Goal: Find specific page/section: Find specific page/section

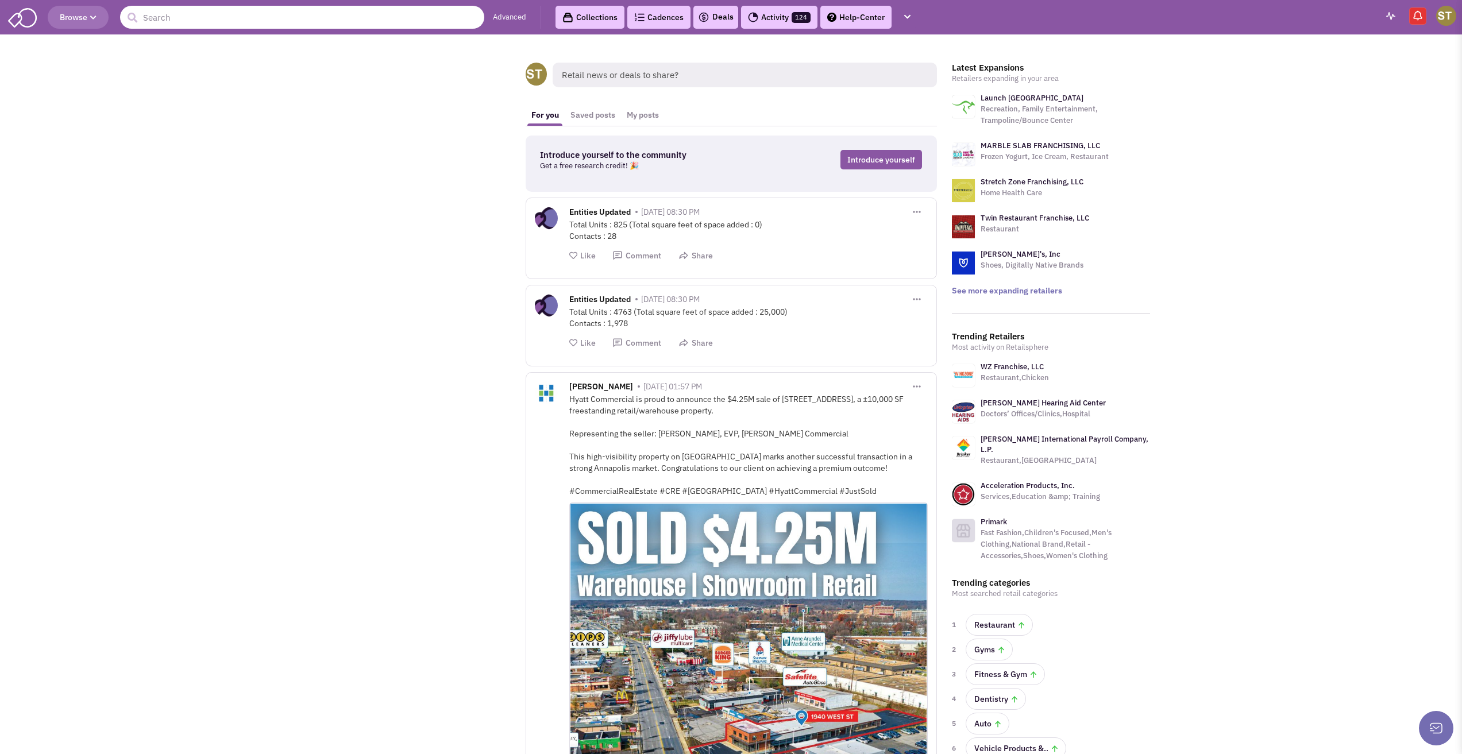
click at [228, 22] on input "text" at bounding box center [302, 17] width 364 height 23
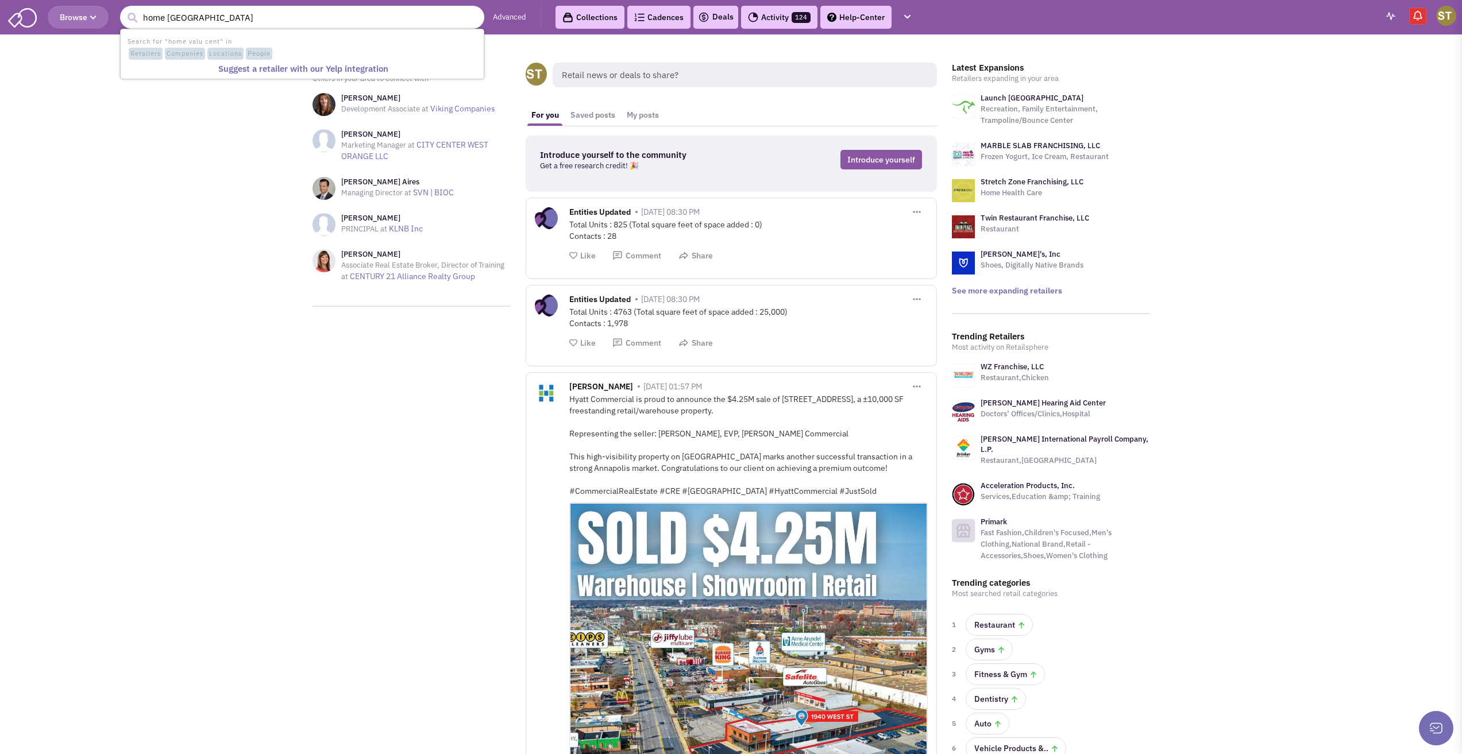
type input "home [GEOGRAPHIC_DATA]"
click at [124, 9] on button "submit" at bounding box center [132, 17] width 17 height 17
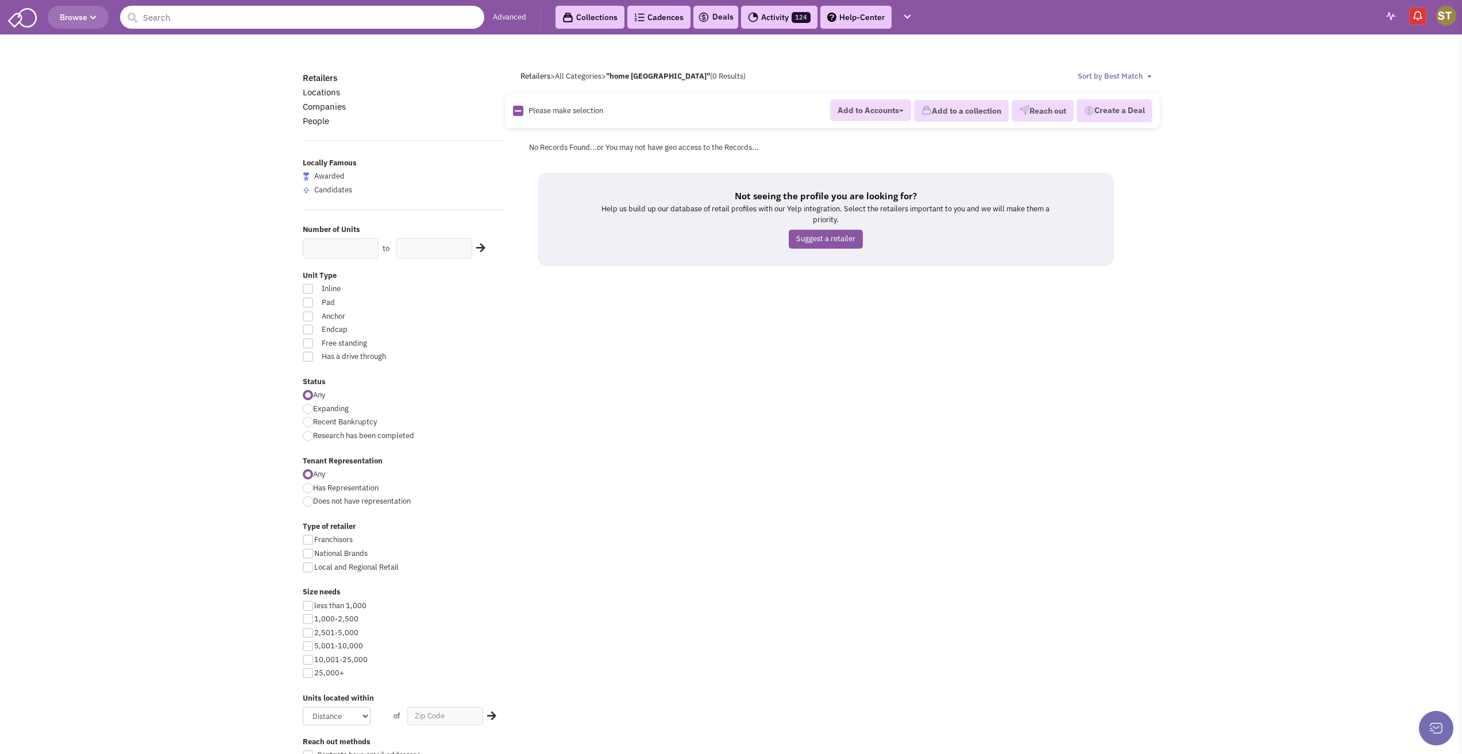
click at [157, 14] on input "text" at bounding box center [302, 17] width 364 height 23
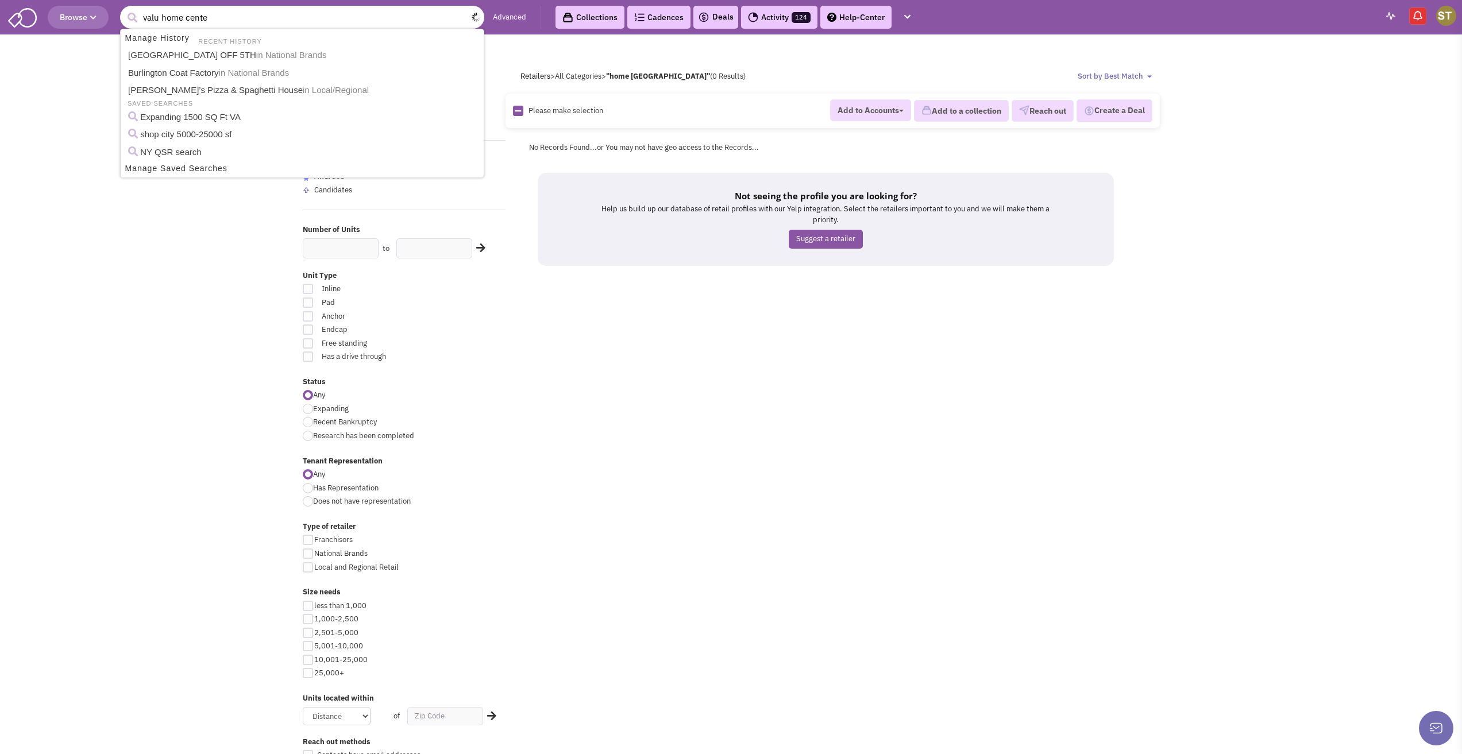
type input "[GEOGRAPHIC_DATA]"
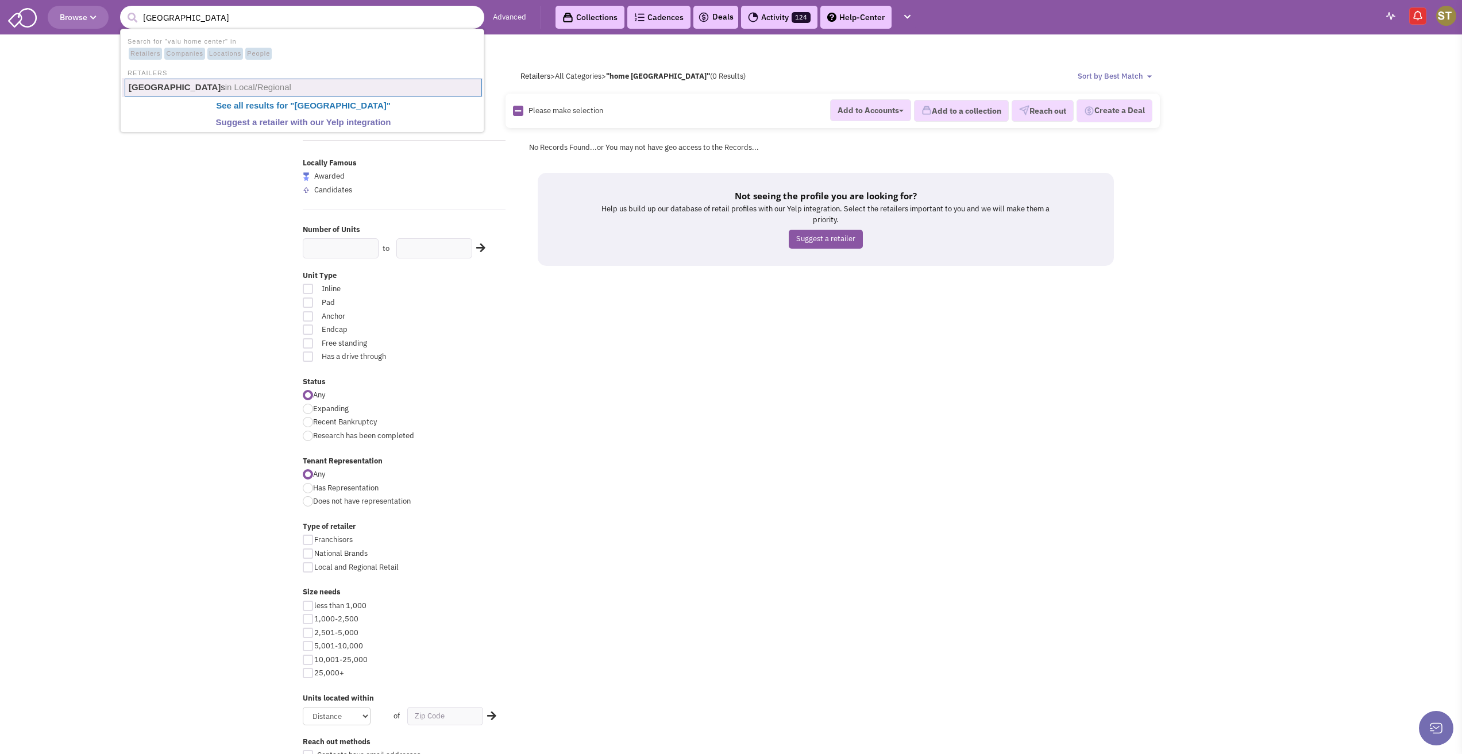
click at [164, 86] on b "[GEOGRAPHIC_DATA]" at bounding box center [175, 87] width 92 height 10
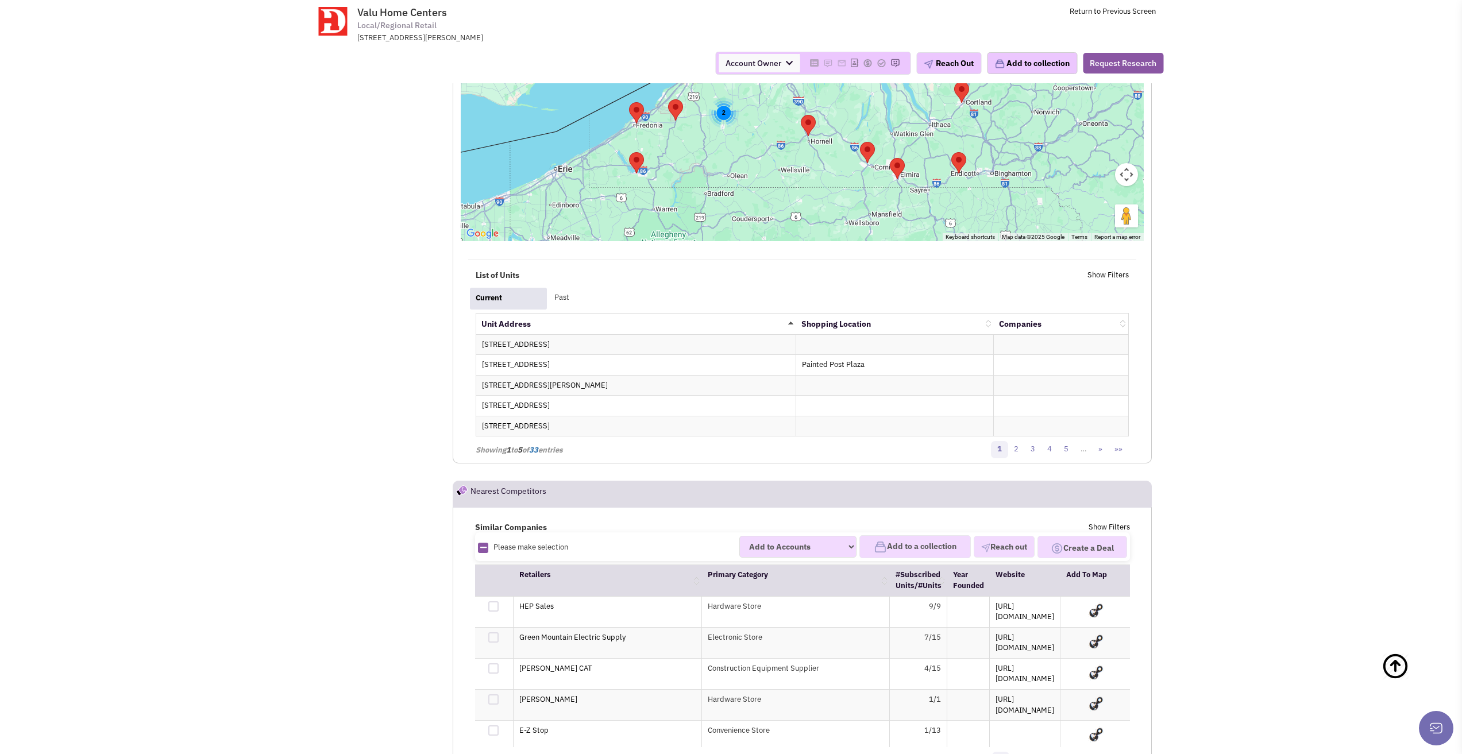
scroll to position [1206, 0]
